Goal: Information Seeking & Learning: Learn about a topic

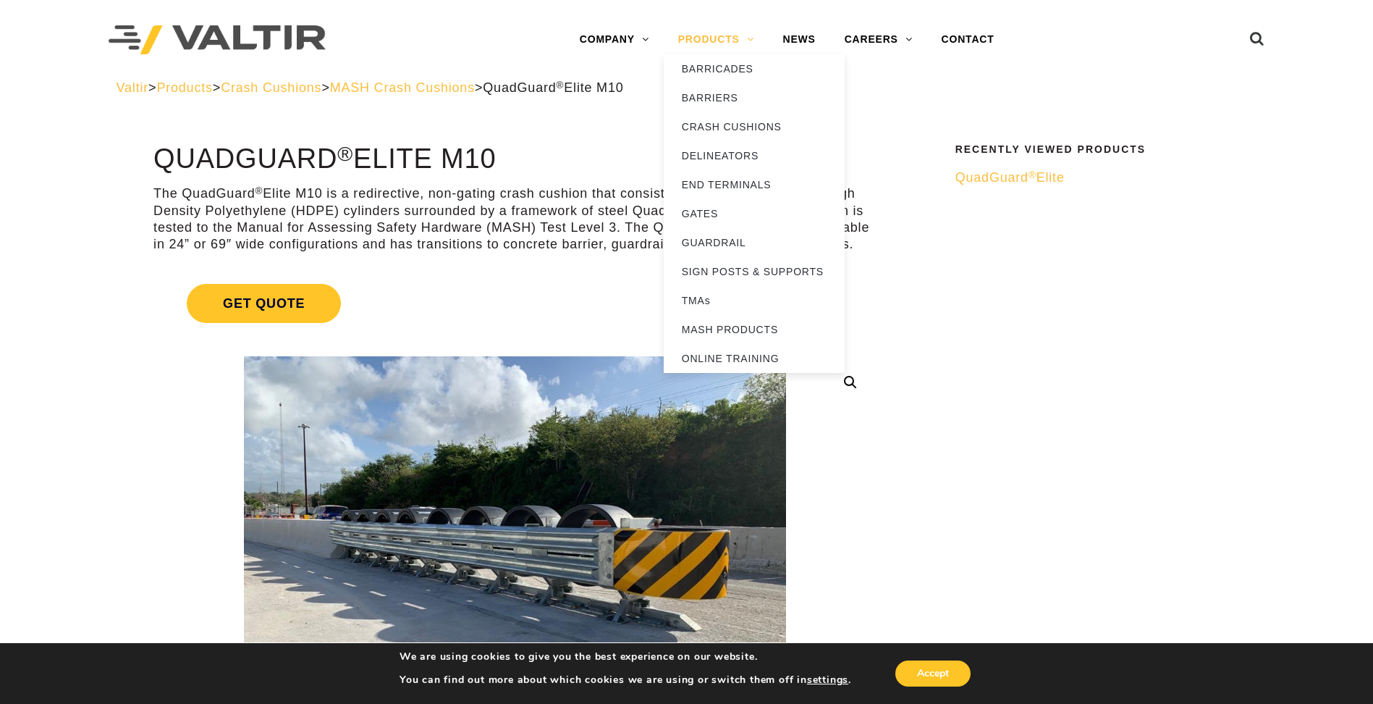
click at [731, 38] on link "PRODUCTS" at bounding box center [716, 39] width 105 height 29
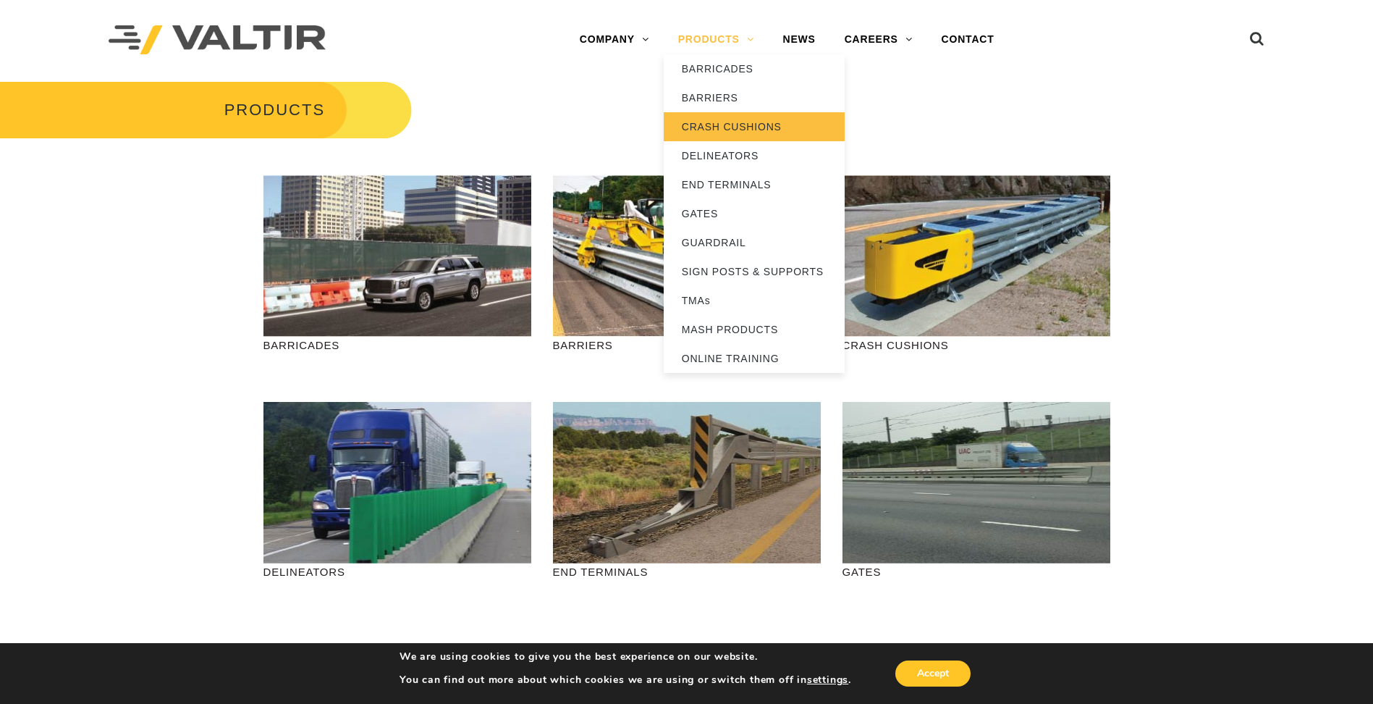
click at [728, 127] on link "CRASH CUSHIONS" at bounding box center [754, 126] width 181 height 29
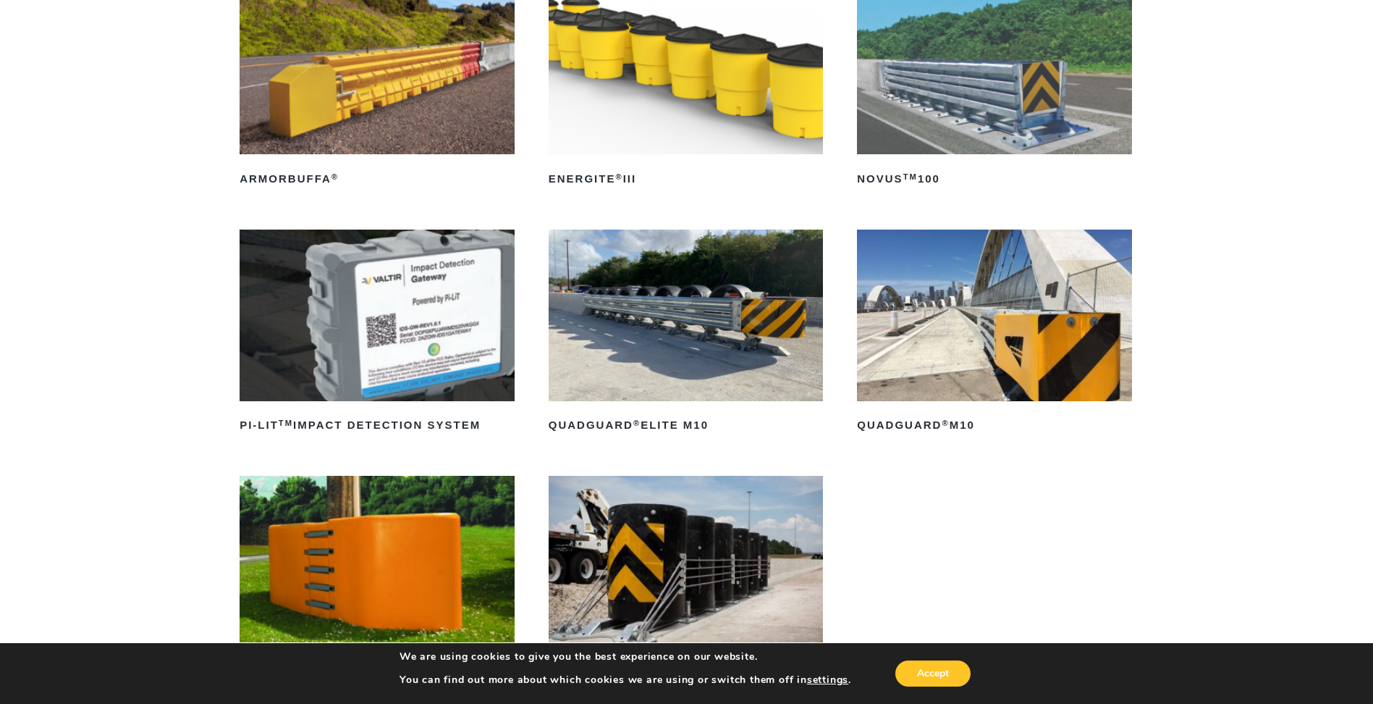
scroll to position [121, 0]
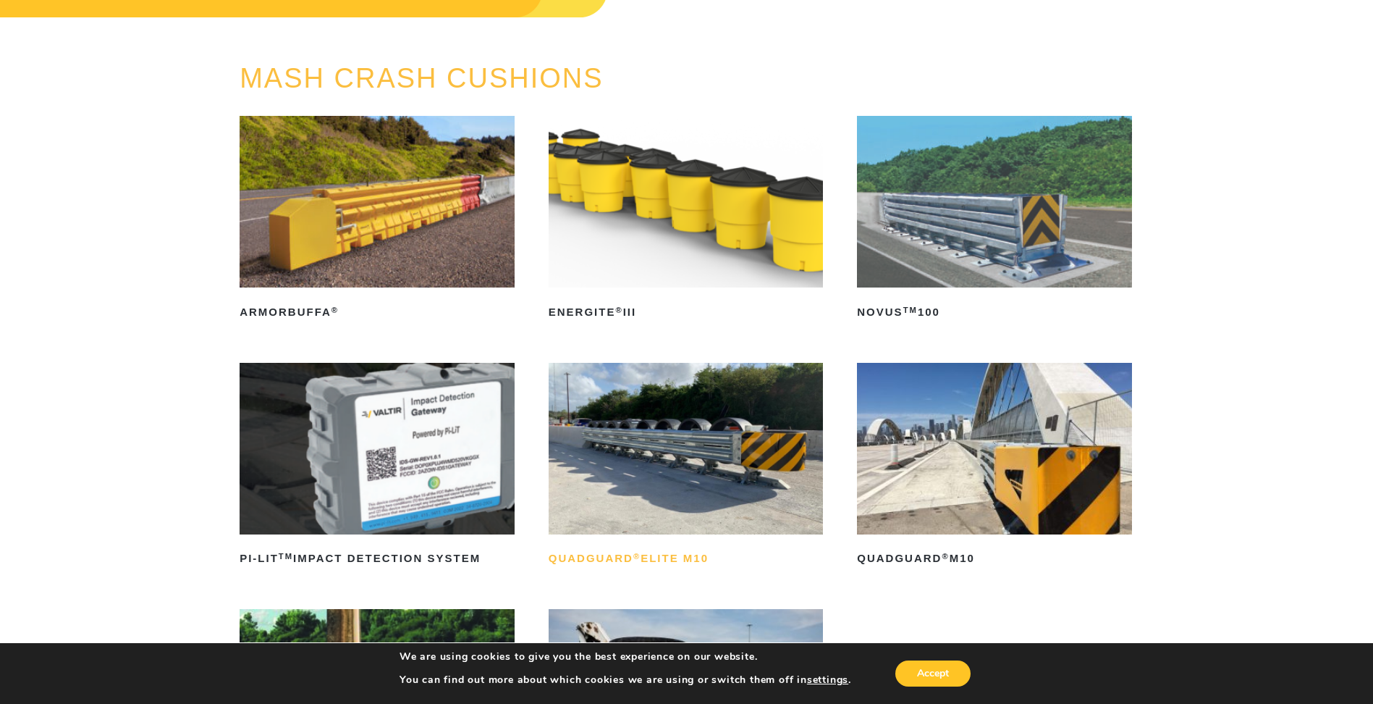
click at [687, 552] on h2 "QuadGuard ® Elite M10" at bounding box center [686, 558] width 275 height 23
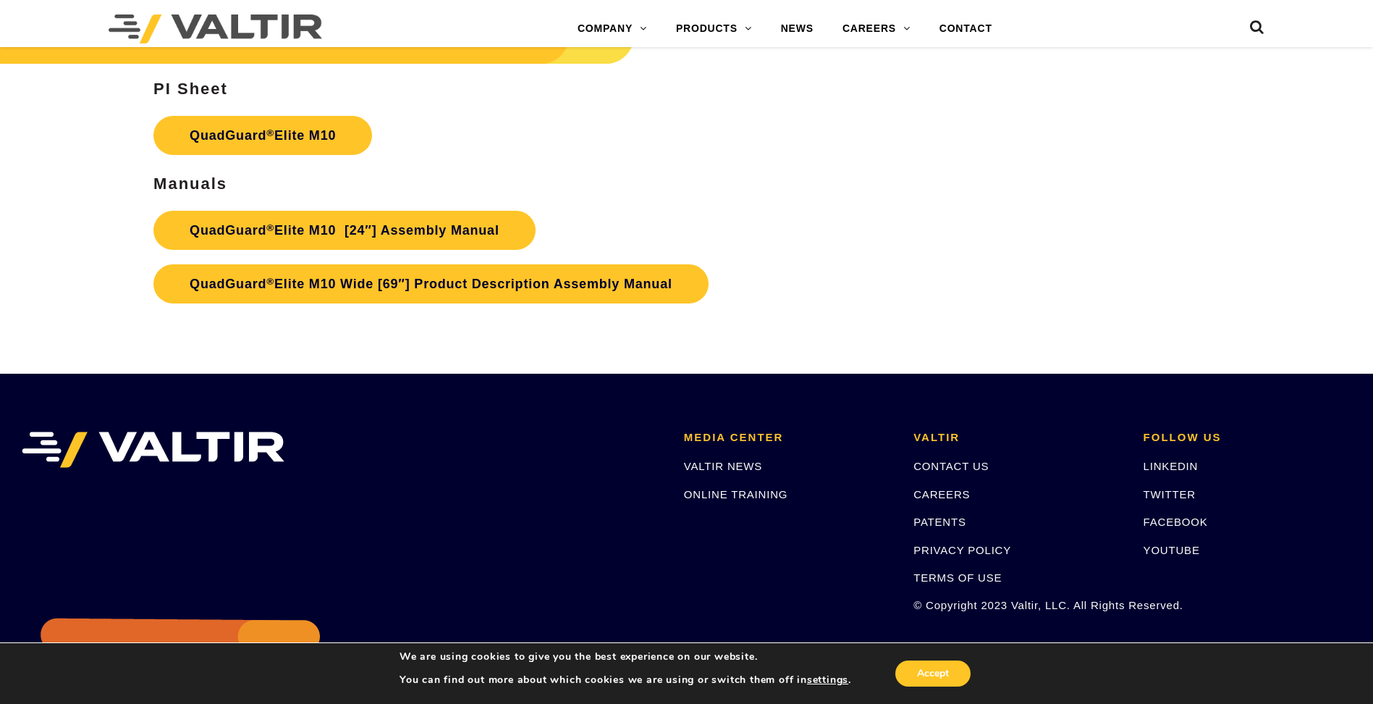
scroll to position [7842, 0]
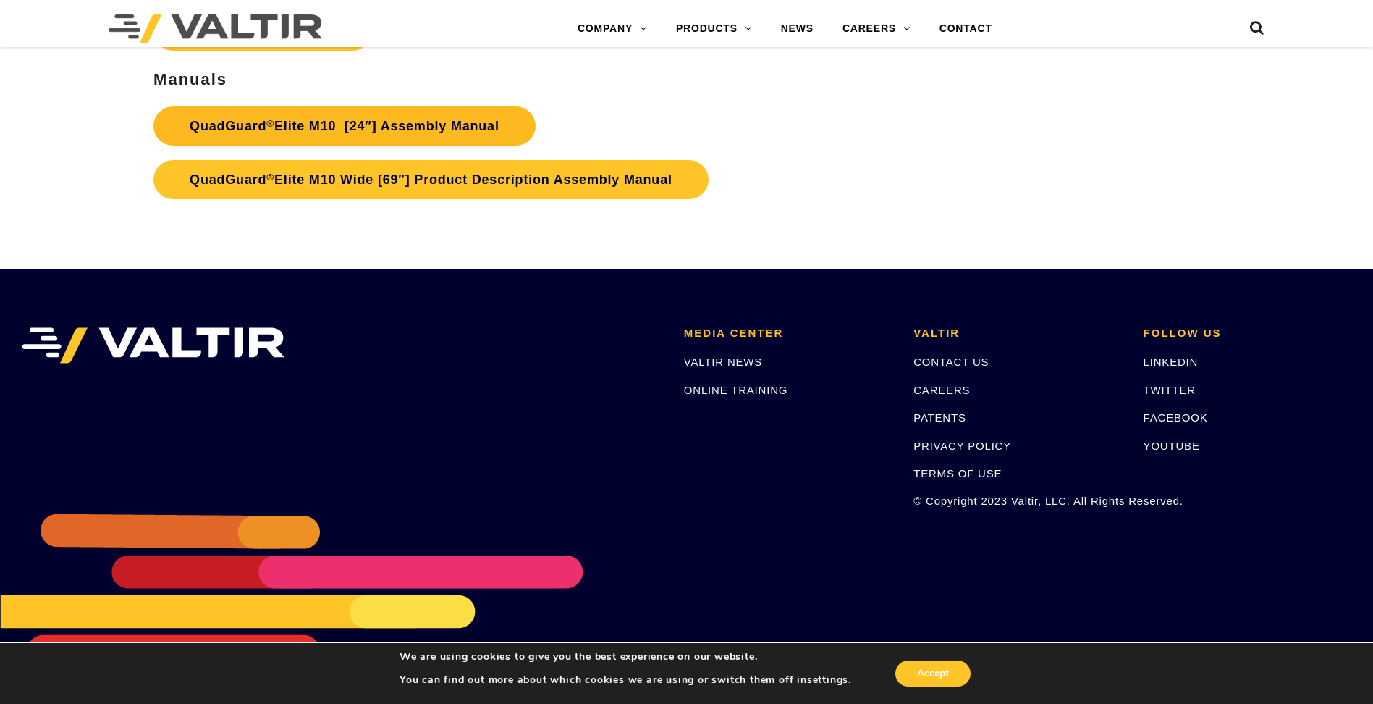
click at [435, 127] on link "QuadGuard ® Elite M10 [24″] Assembly Manual" at bounding box center [344, 125] width 382 height 39
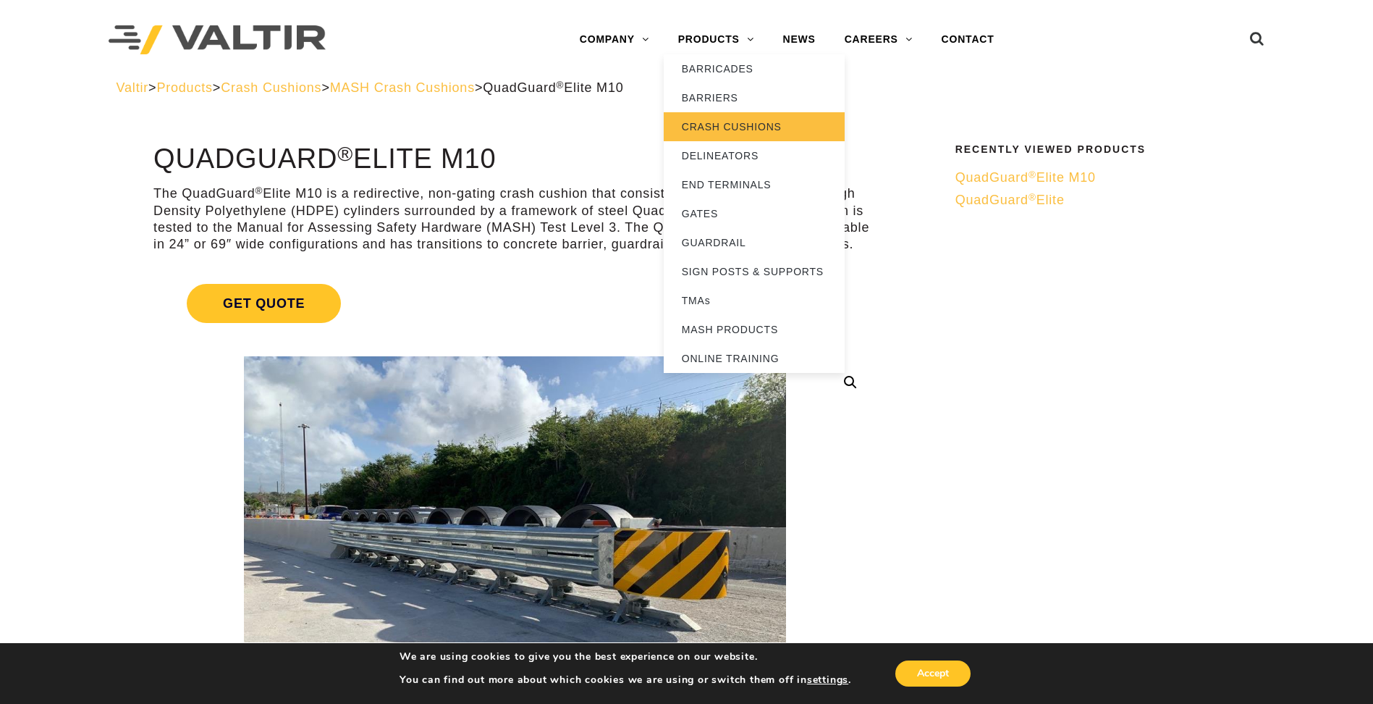
click at [744, 130] on link "CRASH CUSHIONS" at bounding box center [754, 126] width 181 height 29
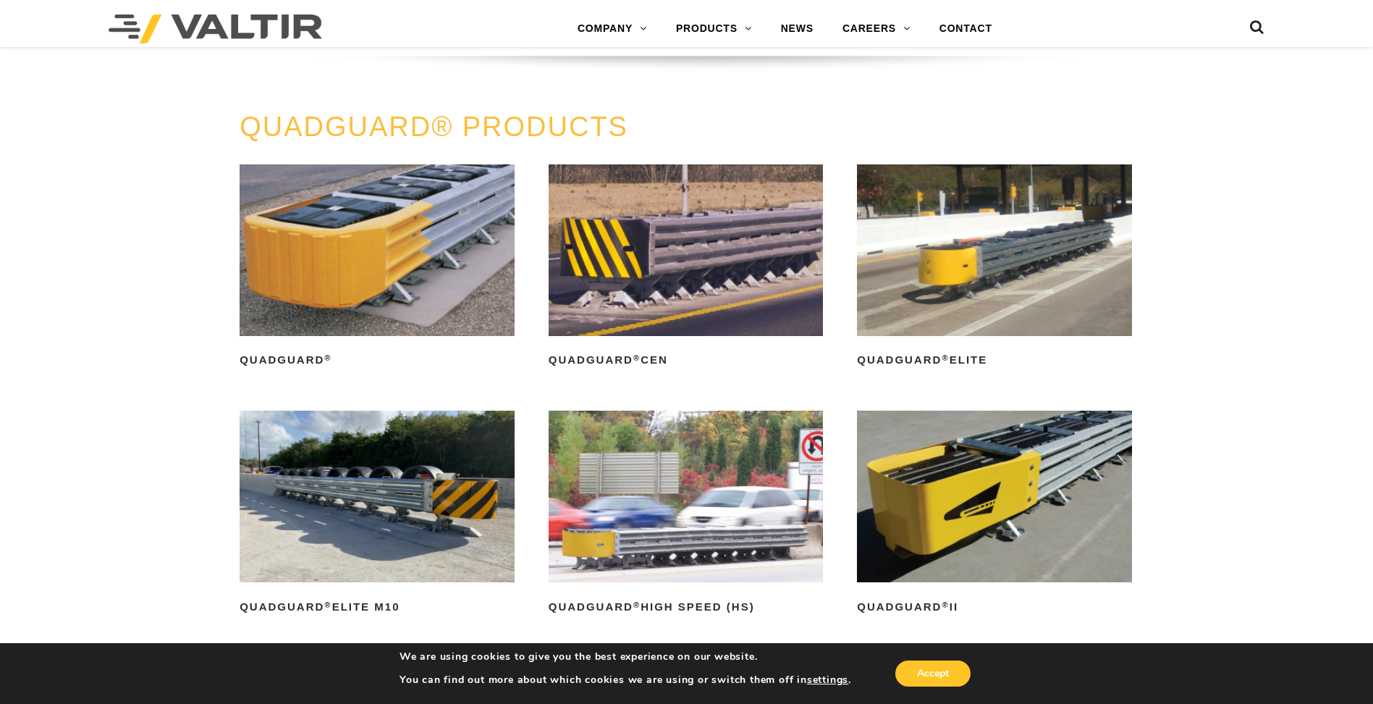
scroll to position [1086, 0]
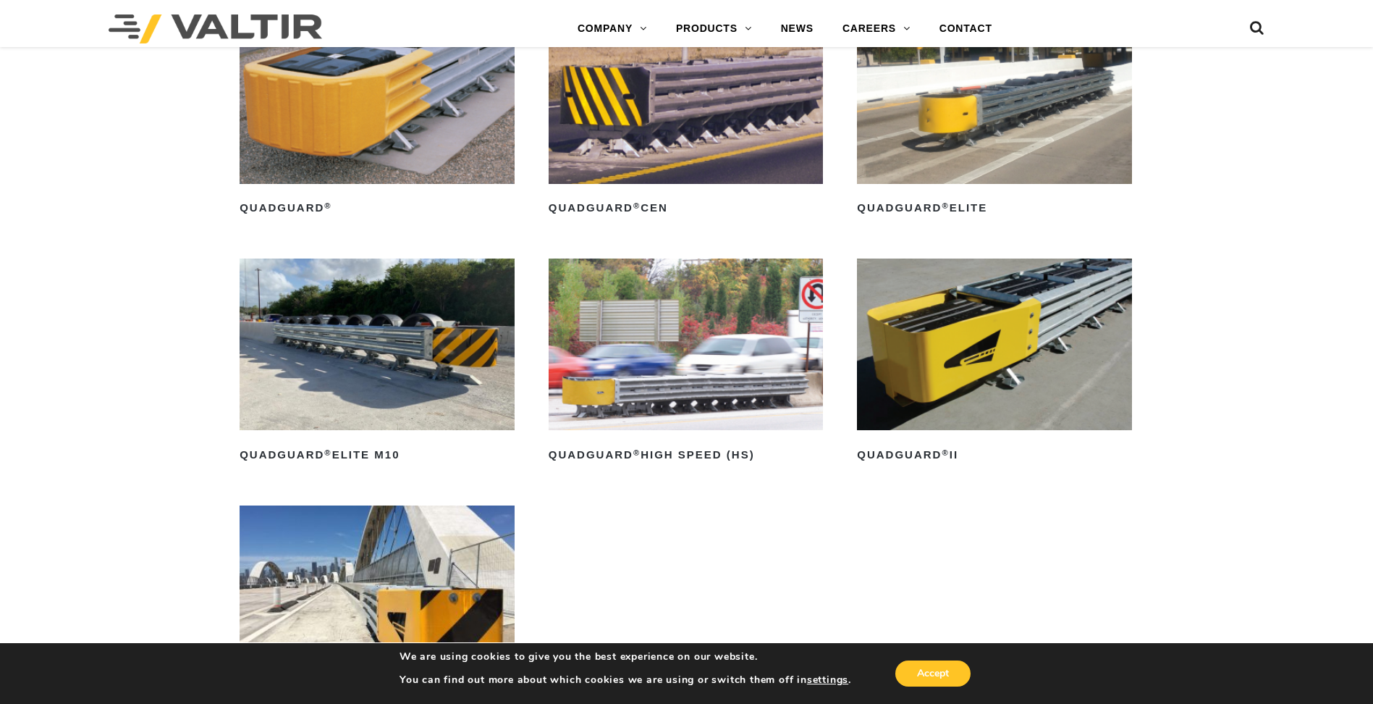
click at [959, 101] on img at bounding box center [994, 98] width 275 height 172
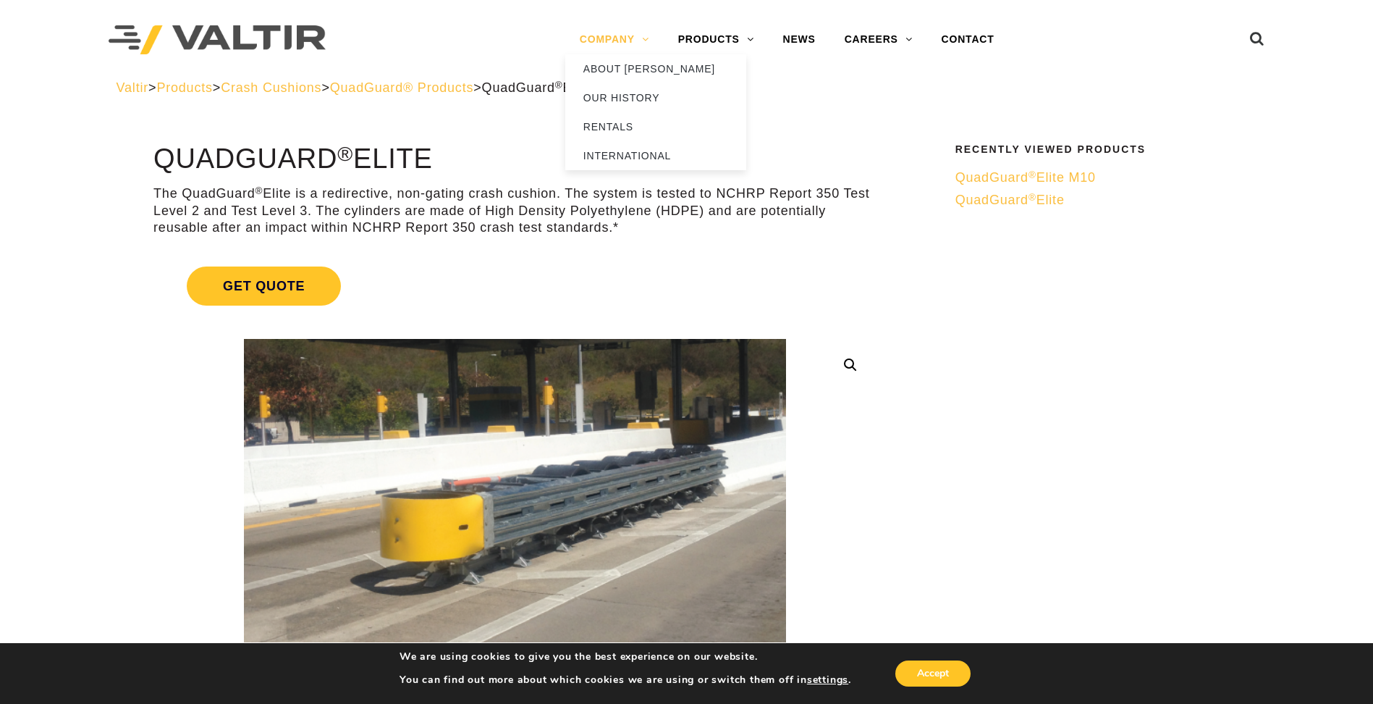
click at [602, 38] on link "COMPANY" at bounding box center [614, 39] width 98 height 29
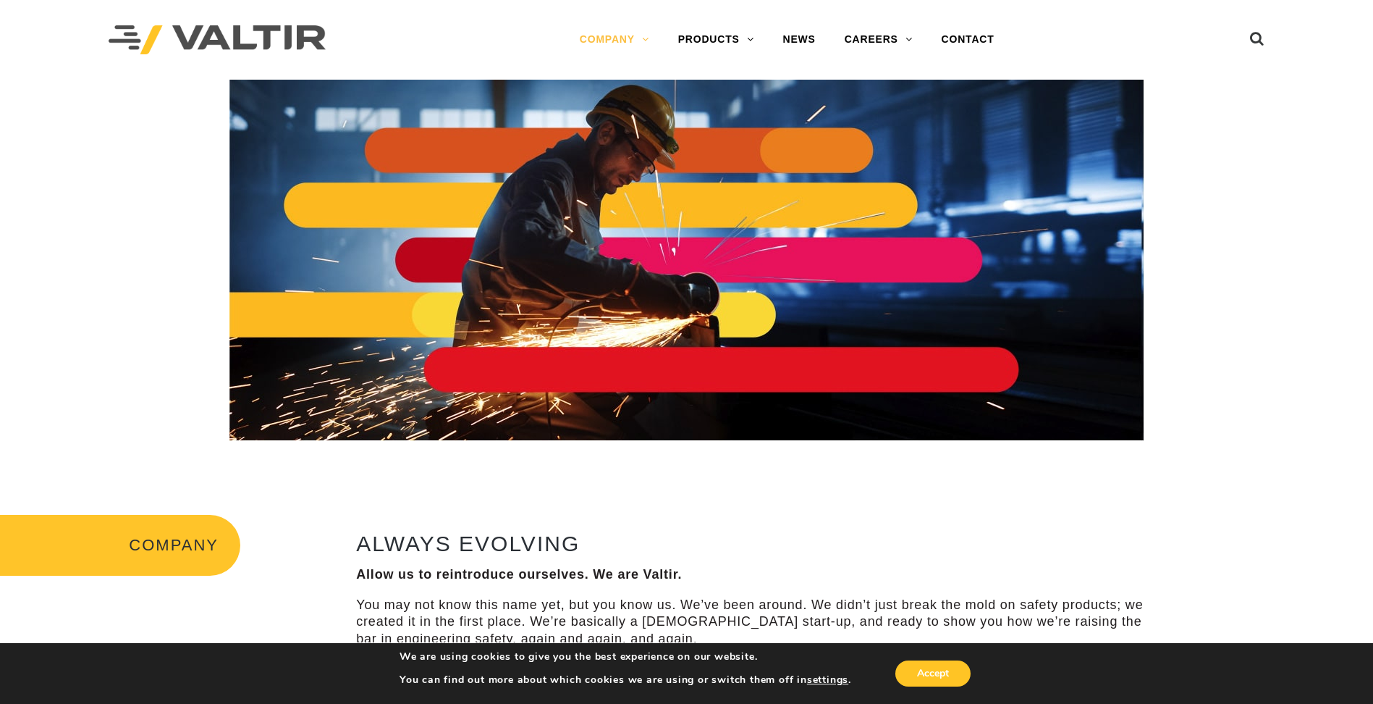
click at [259, 47] on img at bounding box center [217, 40] width 217 height 30
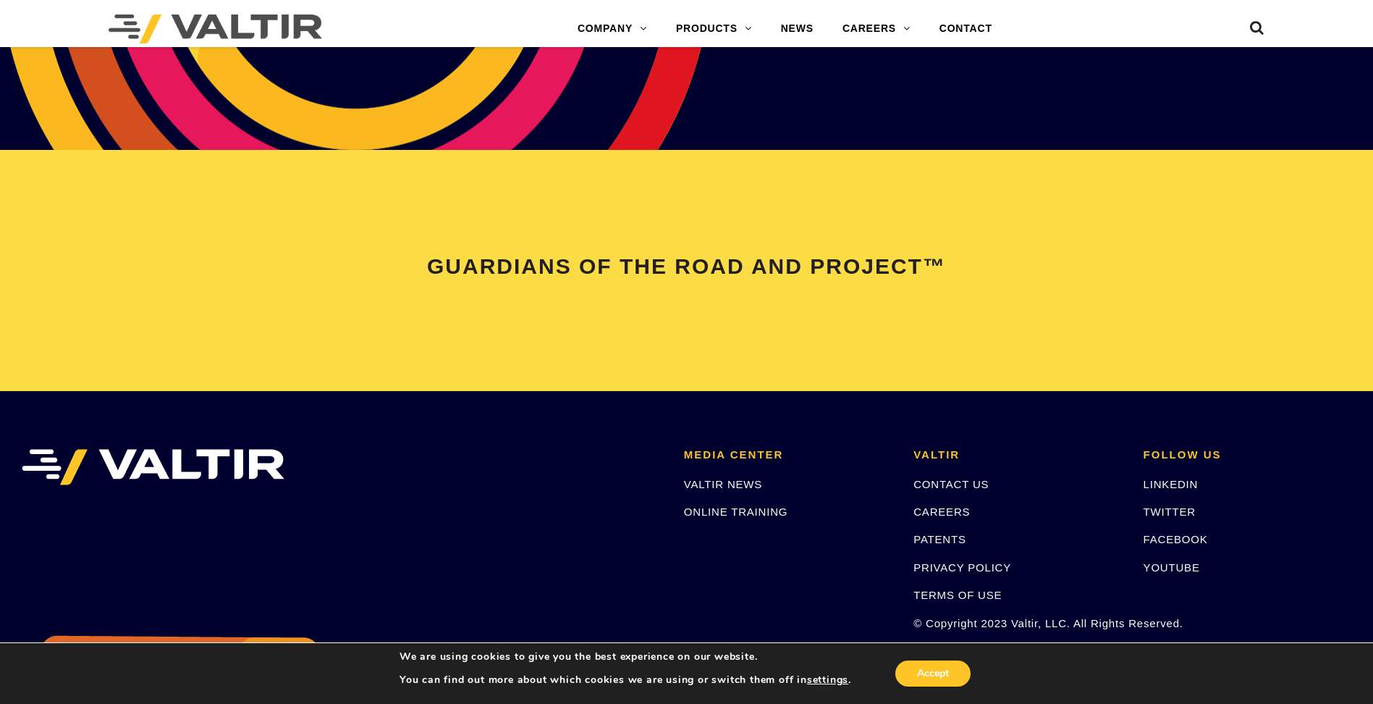
scroll to position [3041, 0]
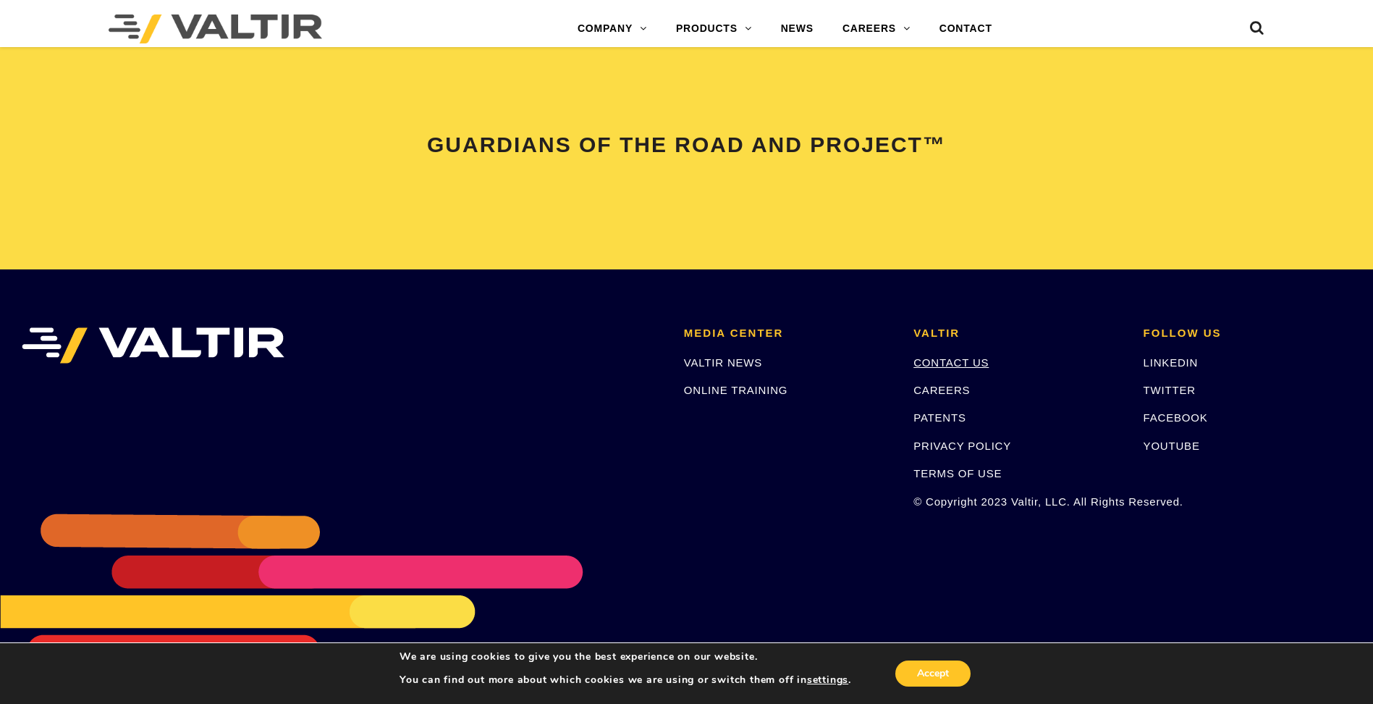
click at [977, 363] on link "CONTACT US" at bounding box center [951, 362] width 75 height 12
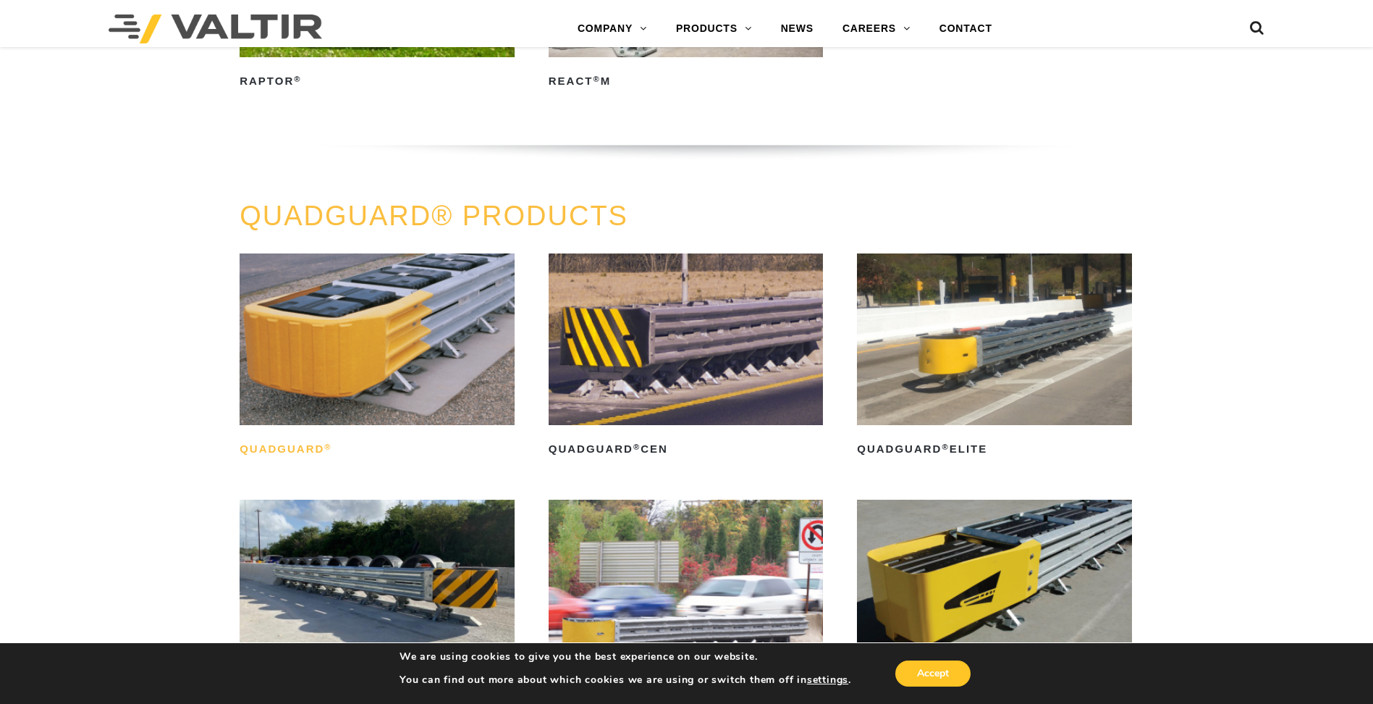
scroll to position [965, 0]
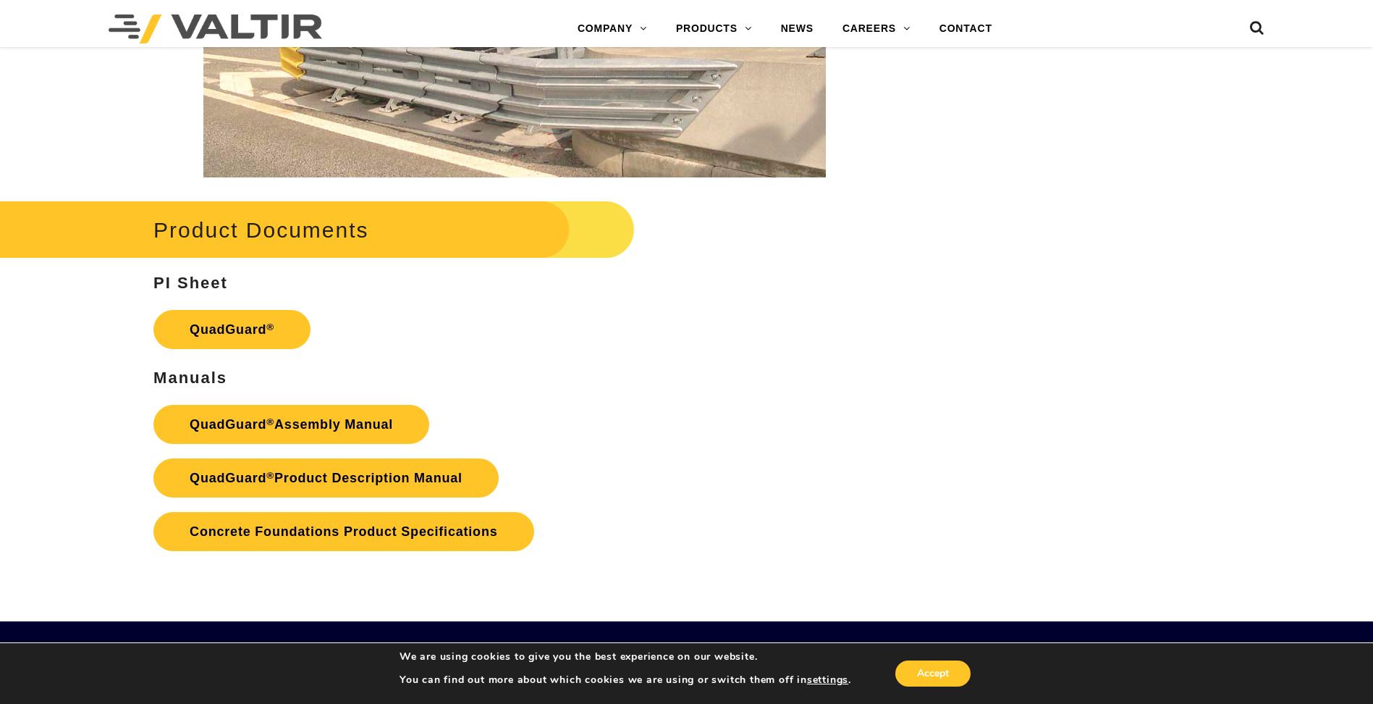
scroll to position [2698, 0]
